Goal: Information Seeking & Learning: Compare options

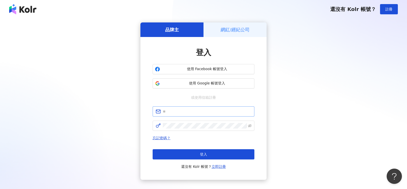
click at [190, 108] on span at bounding box center [204, 111] width 102 height 10
click at [185, 111] on input "text" at bounding box center [207, 111] width 89 height 6
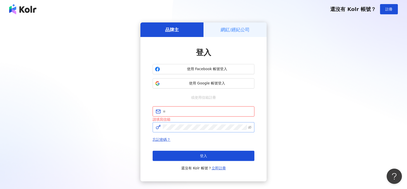
type input "**********"
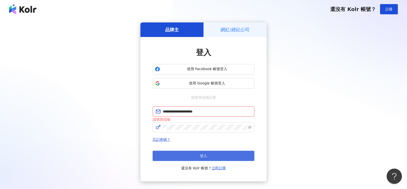
click at [199, 160] on button "登入" at bounding box center [204, 155] width 102 height 10
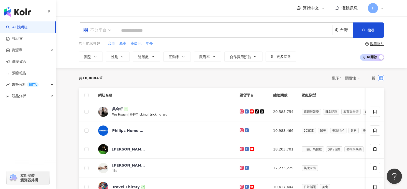
click at [104, 30] on div "不分平台" at bounding box center [94, 30] width 23 height 8
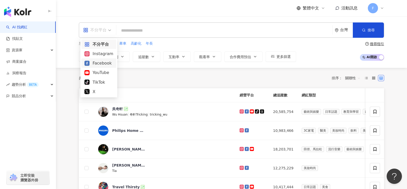
click at [95, 63] on div "Facebook" at bounding box center [99, 63] width 29 height 6
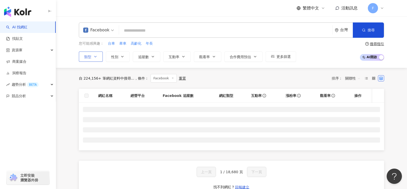
click at [95, 56] on icon "button" at bounding box center [95, 56] width 4 height 4
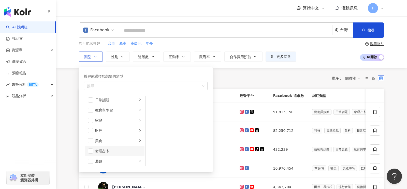
scroll to position [24, 0]
click at [140, 128] on icon "right" at bounding box center [140, 128] width 2 height 3
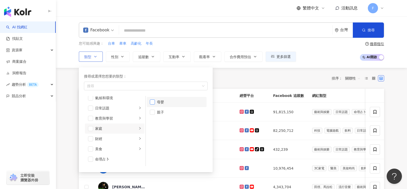
click at [154, 101] on span "button" at bounding box center [152, 101] width 5 height 5
click at [144, 57] on span "追蹤數" at bounding box center [143, 57] width 11 height 4
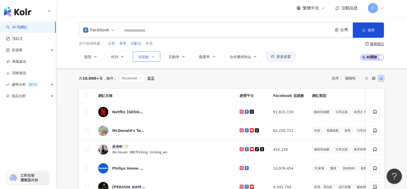
click at [144, 57] on span "追蹤數" at bounding box center [143, 57] width 11 height 4
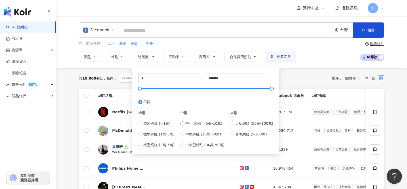
click at [208, 123] on span "中小型網紅 (5萬-10萬)" at bounding box center [204, 123] width 37 height 6
type input "*****"
click at [292, 82] on div "共 10,000+ 筆 條件 ： Facebook 重置 排序： 關聯性" at bounding box center [232, 78] width 306 height 21
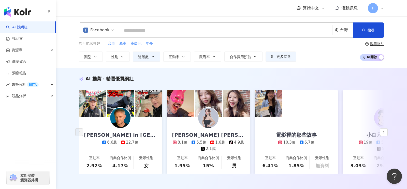
scroll to position [166, 0]
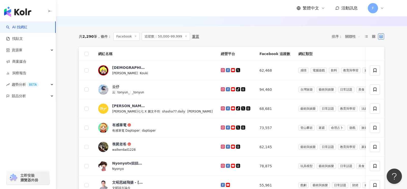
click at [353, 37] on span "關聯性" at bounding box center [353, 36] width 15 height 8
click at [352, 54] on div "追蹤數" at bounding box center [353, 55] width 13 height 6
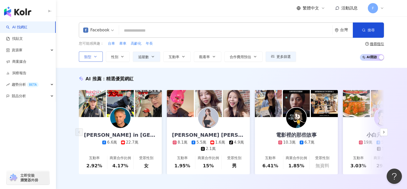
click at [95, 57] on icon "button" at bounding box center [95, 56] width 4 height 4
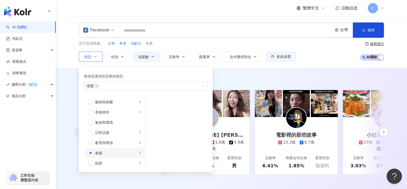
click at [139, 152] on icon "right" at bounding box center [140, 152] width 3 height 3
click at [233, 79] on div "AI 推薦 ： 精選優質網紅" at bounding box center [232, 78] width 306 height 6
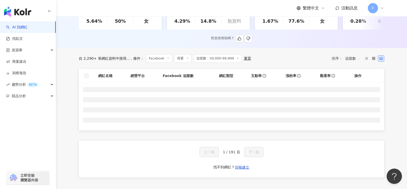
scroll to position [146, 0]
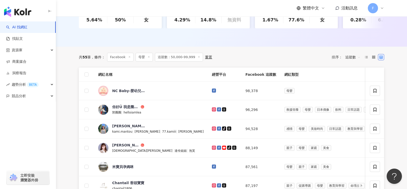
click at [245, 75] on th "Facebook 追蹤數" at bounding box center [261, 74] width 39 height 14
click at [242, 73] on th "Facebook 追蹤數" at bounding box center [261, 74] width 39 height 14
click at [242, 75] on th "Facebook 追蹤數" at bounding box center [261, 74] width 39 height 14
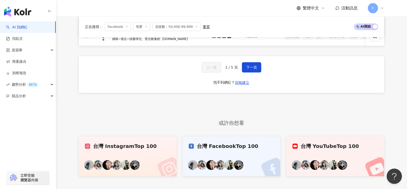
scroll to position [409, 0]
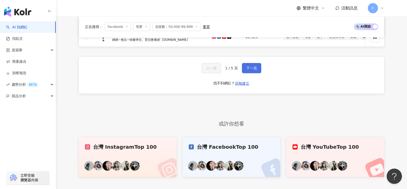
click at [250, 68] on button "下一頁" at bounding box center [251, 68] width 19 height 10
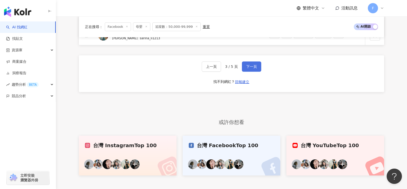
click at [250, 68] on button "下一頁" at bounding box center [251, 66] width 19 height 10
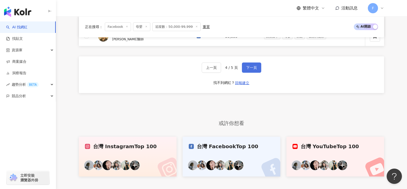
click at [250, 68] on button "下一頁" at bounding box center [251, 67] width 19 height 10
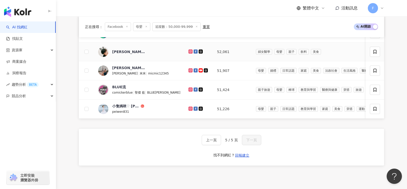
scroll to position [256, 0]
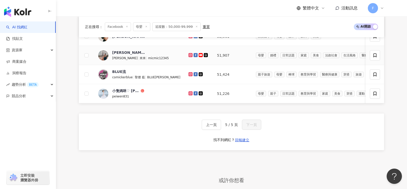
click at [194, 53] on icon at bounding box center [196, 55] width 4 height 4
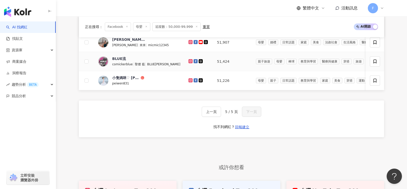
scroll to position [281, 0]
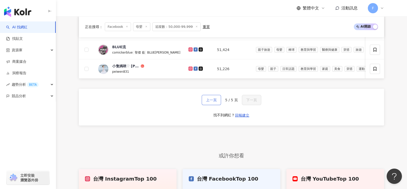
click at [214, 99] on span "上一頁" at bounding box center [211, 100] width 11 height 4
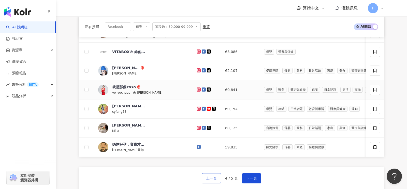
scroll to position [308, 0]
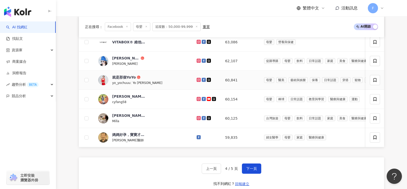
click at [202, 78] on icon at bounding box center [204, 80] width 4 height 4
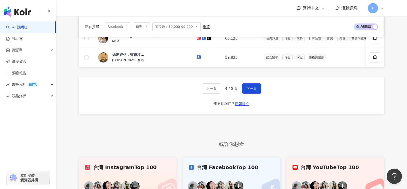
scroll to position [385, 0]
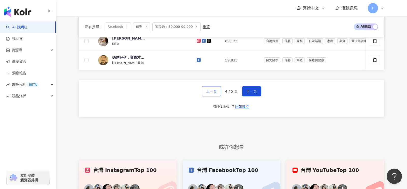
click at [215, 89] on span "上一頁" at bounding box center [211, 91] width 11 height 4
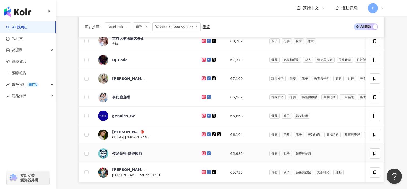
scroll to position [305, 0]
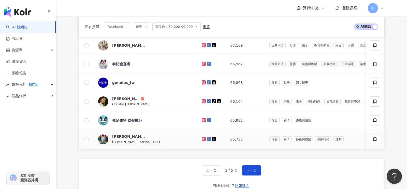
click at [207, 137] on icon at bounding box center [209, 139] width 4 height 4
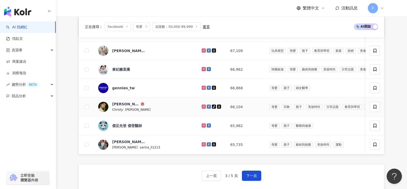
scroll to position [299, 0]
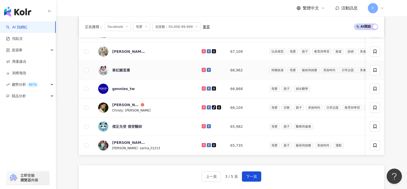
click at [207, 68] on icon at bounding box center [209, 70] width 4 height 4
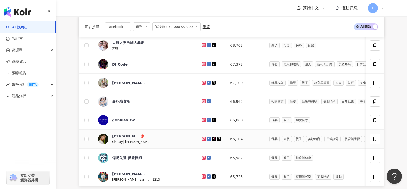
scroll to position [267, 0]
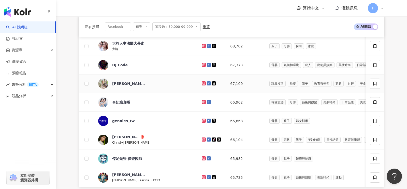
click at [208, 82] on icon at bounding box center [209, 83] width 3 height 3
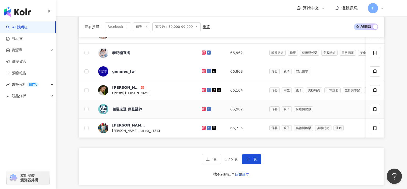
scroll to position [328, 0]
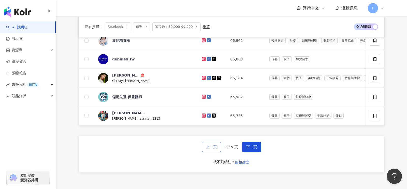
click at [210, 145] on span "上一頁" at bounding box center [211, 147] width 11 height 4
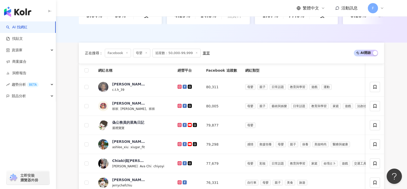
scroll to position [285, 0]
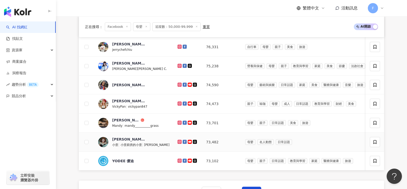
click at [183, 140] on icon at bounding box center [185, 142] width 4 height 4
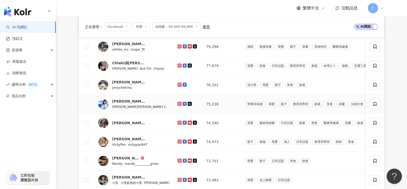
scroll to position [248, 0]
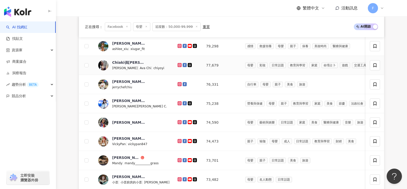
click at [183, 64] on icon at bounding box center [185, 65] width 4 height 4
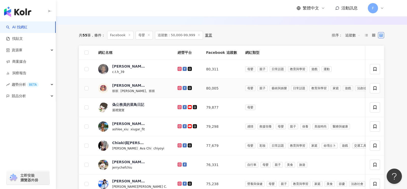
scroll to position [172, 0]
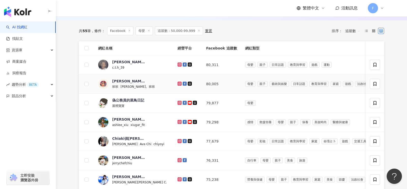
click at [183, 83] on icon at bounding box center [185, 83] width 4 height 4
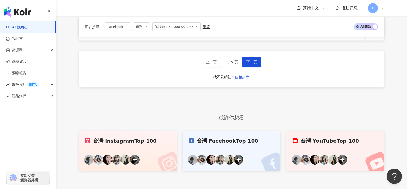
scroll to position [414, 0]
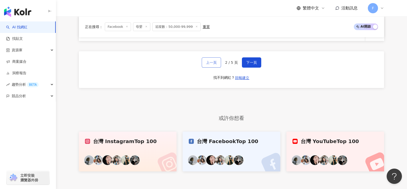
click at [212, 62] on button "上一頁" at bounding box center [211, 62] width 19 height 10
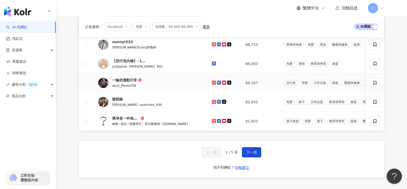
scroll to position [322, 0]
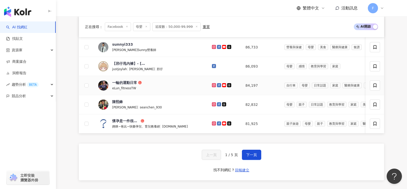
click at [218, 84] on icon at bounding box center [219, 85] width 3 height 3
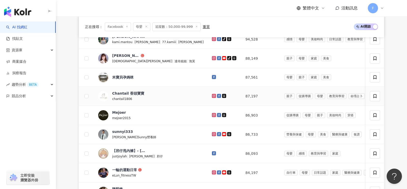
scroll to position [234, 0]
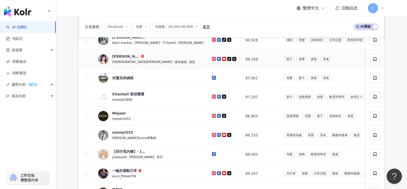
click at [218, 58] on icon at bounding box center [219, 58] width 3 height 3
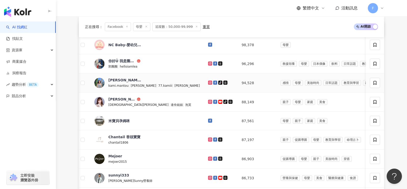
scroll to position [191, 0]
click at [213, 81] on icon at bounding box center [215, 83] width 4 height 4
click at [214, 63] on icon at bounding box center [215, 63] width 3 height 3
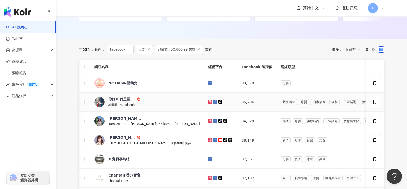
scroll to position [154, 0]
